Goal: Transaction & Acquisition: Purchase product/service

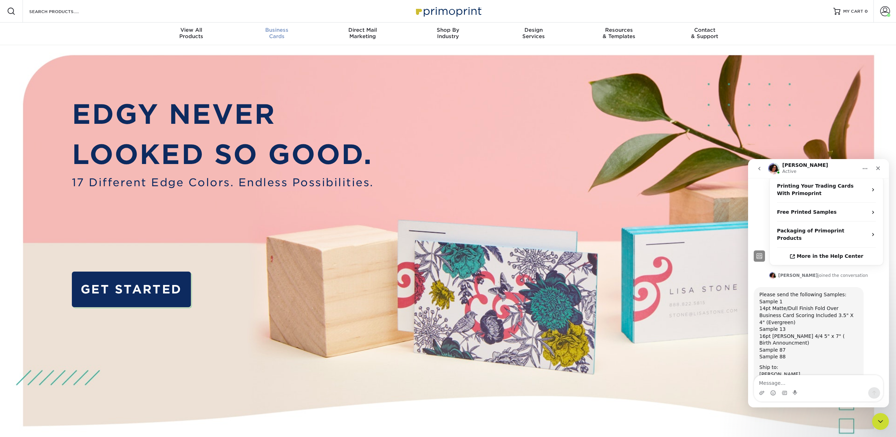
scroll to position [122, 0]
click at [62, 10] on input "Search Products" at bounding box center [63, 11] width 69 height 8
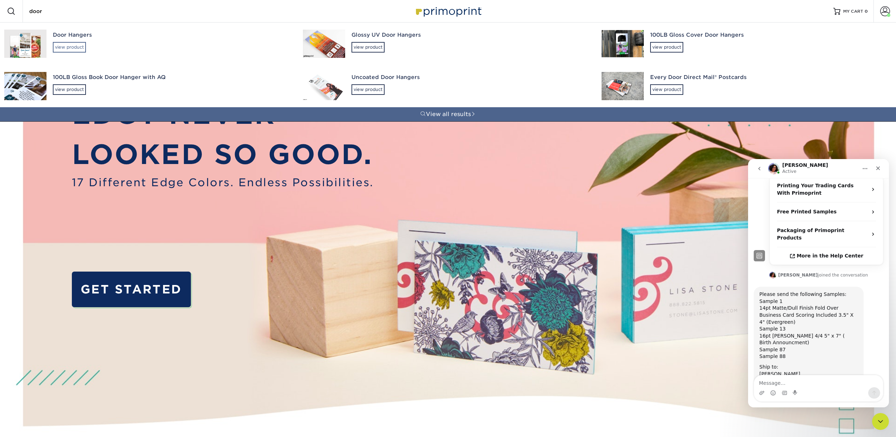
type input "door"
click at [70, 46] on div "view product" at bounding box center [69, 47] width 33 height 11
